Goal: Transaction & Acquisition: Purchase product/service

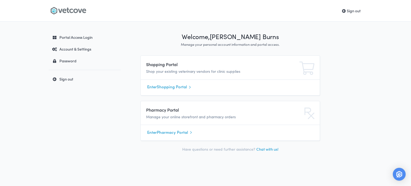
click at [176, 87] on link "Enter Shopping Portal" at bounding box center [230, 87] width 166 height 8
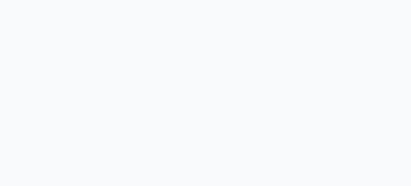
click at [176, 87] on body at bounding box center [205, 93] width 411 height 186
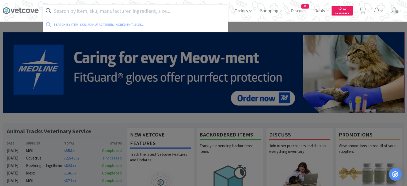
click at [183, 13] on input "text" at bounding box center [135, 11] width 184 height 12
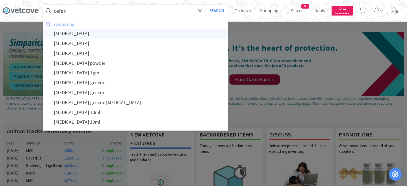
type input "cefazolin"
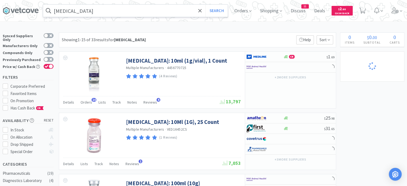
select select "1"
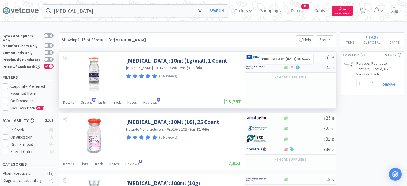
click at [291, 67] on icon at bounding box center [291, 66] width 4 height 3
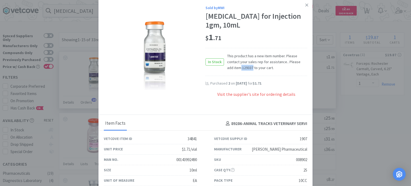
drag, startPoint x: 243, startPoint y: 67, endPoint x: 231, endPoint y: 66, distance: 12.3
click at [231, 66] on span "This product has a new item number. Please contact your sales rep for assistanc…" at bounding box center [265, 62] width 83 height 18
copy span "129337"
click at [305, 4] on link at bounding box center [306, 4] width 9 height 11
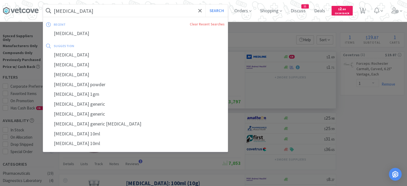
click at [160, 13] on input "cefazolin" at bounding box center [135, 11] width 184 height 12
paste input "129337"
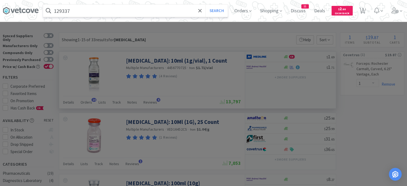
click at [205, 5] on button "Search" at bounding box center [216, 11] width 22 height 12
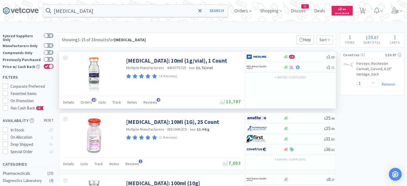
drag, startPoint x: 122, startPoint y: 59, endPoint x: 231, endPoint y: 59, distance: 109.6
click at [231, 59] on div "Cefazolin Sodium: 10ml (1g/vial), 1 Count Multiple Manufacturers · 4456770725 ·…" at bounding box center [152, 74] width 186 height 44
copy div "Cefazolin Sodium: 10ml (1g/vial), 1 Count"
click at [309, 62] on div "$ 1 . 71" at bounding box center [290, 67] width 91 height 10
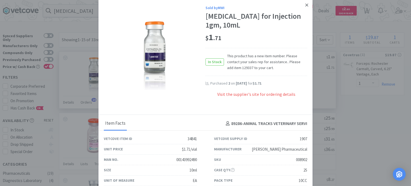
click at [305, 3] on icon at bounding box center [306, 5] width 3 height 5
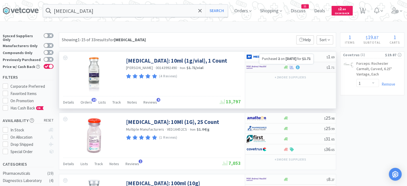
click at [291, 67] on icon at bounding box center [291, 66] width 4 height 3
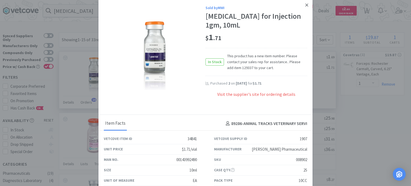
click at [305, 3] on icon at bounding box center [306, 5] width 3 height 5
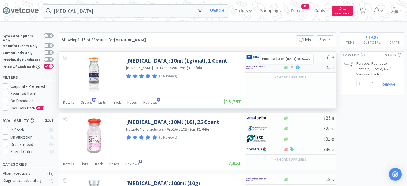
click at [291, 66] on icon at bounding box center [291, 67] width 4 height 4
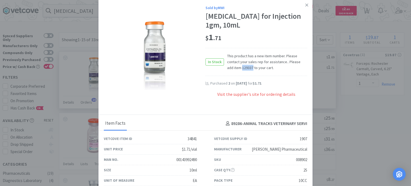
drag, startPoint x: 242, startPoint y: 68, endPoint x: 232, endPoint y: 68, distance: 10.4
click at [232, 68] on span "This product has a new item number. Please contact your sales rep for assistanc…" at bounding box center [265, 62] width 83 height 18
copy span "129337"
click at [305, 6] on icon at bounding box center [306, 5] width 3 height 5
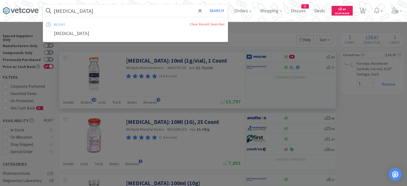
click at [199, 13] on input "cefazolin" at bounding box center [135, 11] width 184 height 12
paste input "129337"
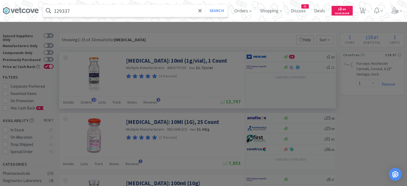
type input "129337"
click at [205, 5] on button "Search" at bounding box center [216, 11] width 22 height 12
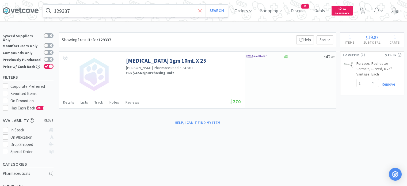
click at [203, 11] on span at bounding box center [200, 10] width 6 height 11
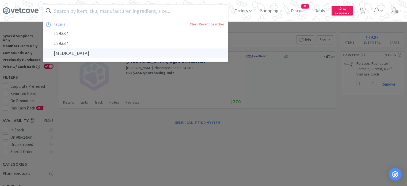
click at [174, 56] on div "cefazolin" at bounding box center [135, 53] width 184 height 10
type input "cefazolin"
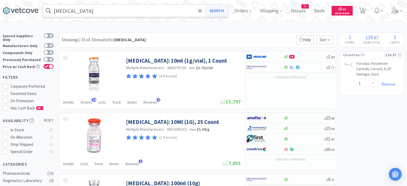
click at [219, 9] on button "Search" at bounding box center [216, 11] width 22 height 12
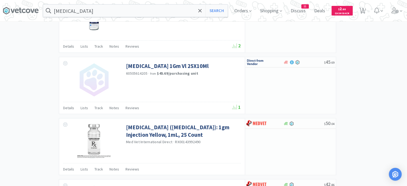
scroll to position [827, 0]
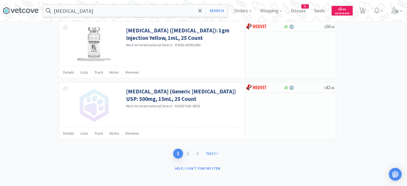
click at [215, 150] on link "Next" at bounding box center [212, 153] width 20 height 10
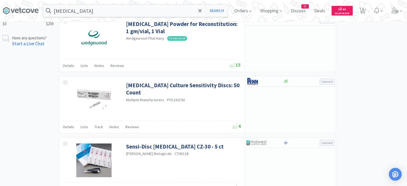
scroll to position [404, 0]
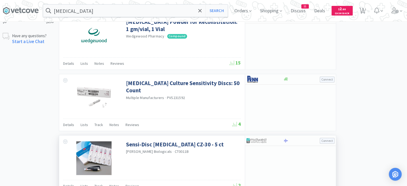
click at [215, 150] on div "Troy Biologicals · CT0011B" at bounding box center [182, 152] width 113 height 6
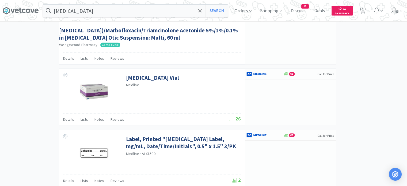
scroll to position [825, 0]
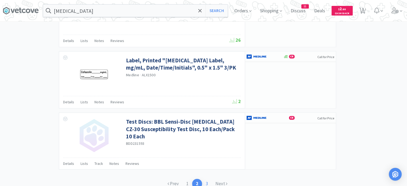
click at [208, 179] on link "3" at bounding box center [207, 184] width 10 height 10
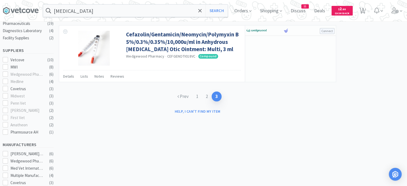
scroll to position [154, 0]
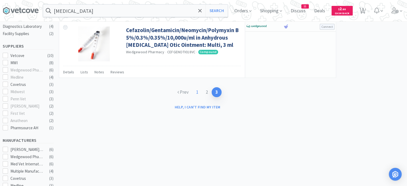
click at [196, 90] on link "1" at bounding box center [197, 92] width 10 height 10
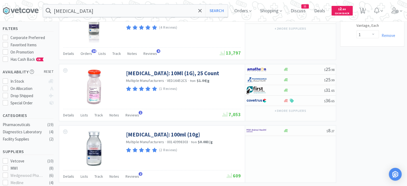
scroll to position [49, 0]
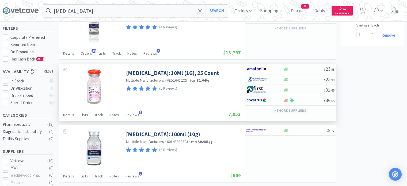
click at [281, 111] on button "+ 5 more supplier s" at bounding box center [290, 110] width 37 height 7
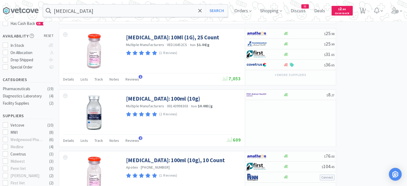
scroll to position [87, 0]
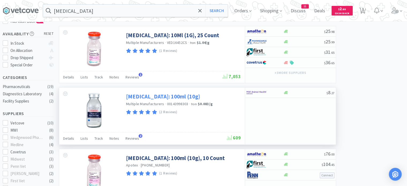
click at [163, 97] on link "Cefazolin Sodium: 100ml (10g)" at bounding box center [163, 96] width 74 height 7
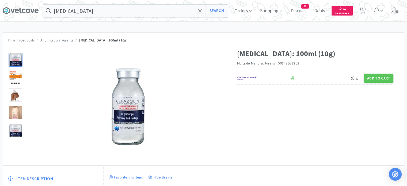
select select "1"
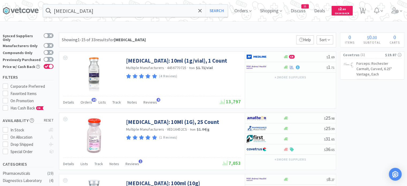
scroll to position [87, 0]
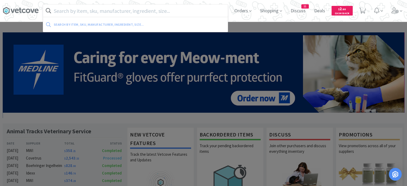
click at [164, 13] on input "text" at bounding box center [135, 11] width 184 height 12
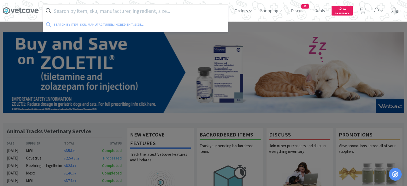
type input "i"
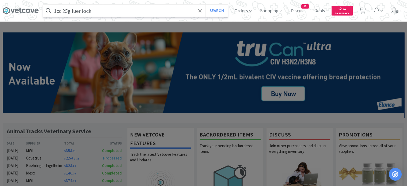
type input "1cc 25g luer lock"
click at [205, 5] on button "Search" at bounding box center [216, 11] width 22 height 12
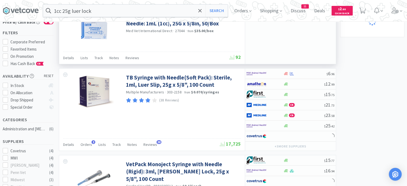
scroll to position [46, 0]
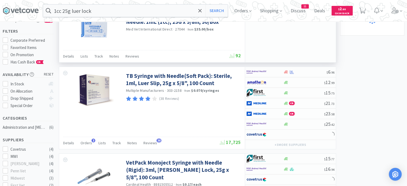
select select "1"
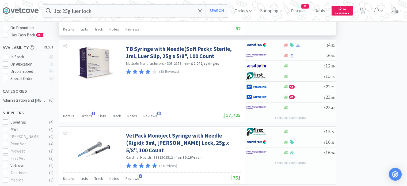
scroll to position [71, 0]
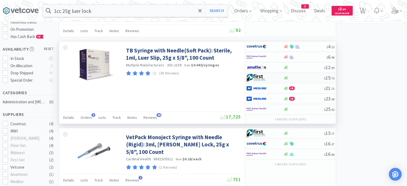
click at [257, 78] on img at bounding box center [256, 78] width 20 height 8
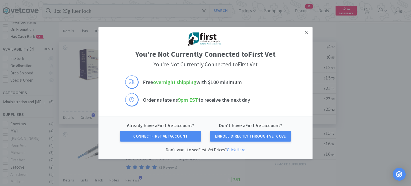
click at [307, 33] on icon at bounding box center [306, 32] width 3 height 3
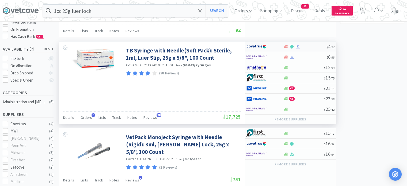
click at [305, 48] on div at bounding box center [304, 47] width 43 height 4
select select "1"
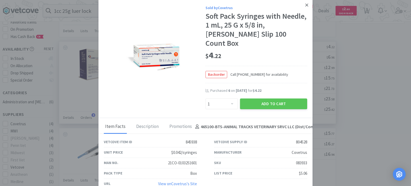
click at [305, 5] on icon at bounding box center [306, 5] width 3 height 5
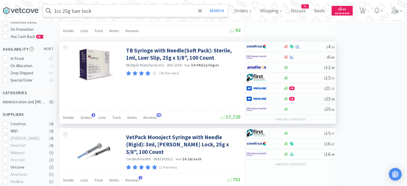
click at [194, 12] on input "1cc 25g luer lock" at bounding box center [135, 11] width 184 height 12
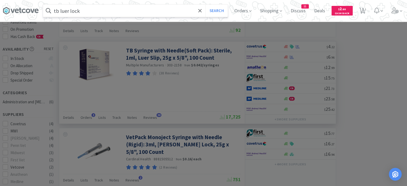
type input "tb luer lock"
click at [205, 5] on button "Search" at bounding box center [216, 11] width 22 height 12
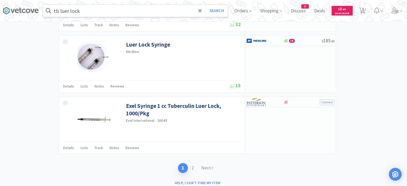
scroll to position [827, 0]
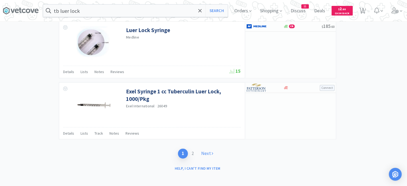
click at [207, 151] on link "Next" at bounding box center [207, 153] width 20 height 10
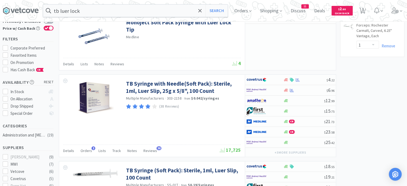
scroll to position [38, 0]
click at [397, 13] on icon at bounding box center [394, 10] width 7 height 6
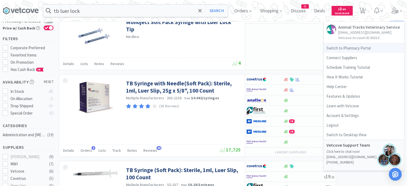
click at [361, 48] on link "Switch to Pharmacy Portal" at bounding box center [363, 48] width 80 height 10
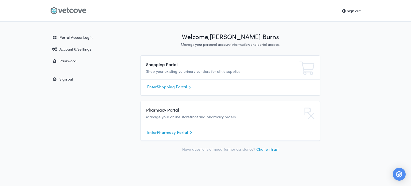
click at [151, 90] on link "Enter Shopping Portal" at bounding box center [230, 87] width 166 height 8
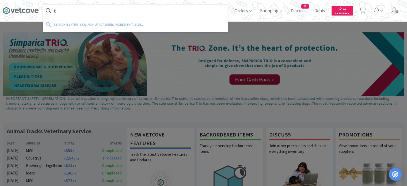
click at [109, 15] on input "t" at bounding box center [135, 11] width 184 height 12
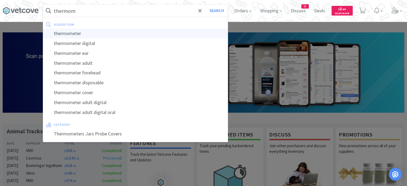
click at [96, 35] on div "thermometer" at bounding box center [135, 34] width 184 height 10
type input "thermometer"
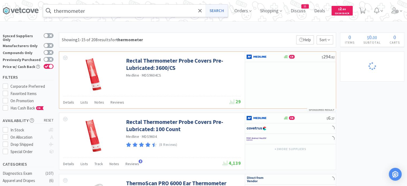
select select "1"
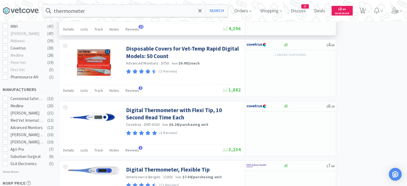
scroll to position [257, 0]
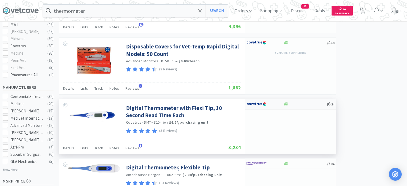
click at [297, 102] on div at bounding box center [304, 104] width 43 height 4
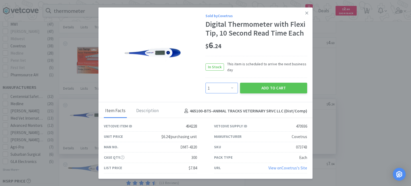
click at [235, 85] on select "Enter Quantity 1 2 3 4 5 6 7 8 9 10 11 12 13 14 15 16 17 18 19 20 Enter Quantity" at bounding box center [221, 88] width 32 height 11
select select "2"
click at [205, 83] on select "Enter Quantity 1 2 3 4 5 6 7 8 9 10 11 12 13 14 15 16 17 18 19 20 Enter Quantity" at bounding box center [221, 88] width 32 height 11
click at [262, 91] on button "Add to Cart" at bounding box center [273, 88] width 67 height 11
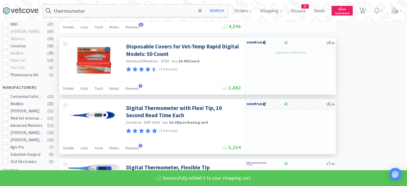
select select "2"
select select "1"
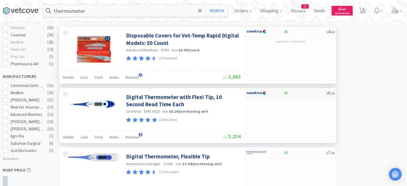
scroll to position [269, 0]
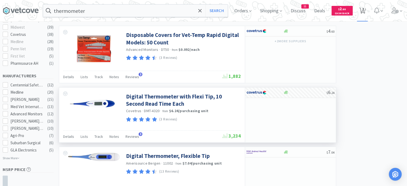
click at [365, 11] on icon at bounding box center [362, 11] width 7 height 6
select select "2"
select select "1"
